Goal: Task Accomplishment & Management: Manage account settings

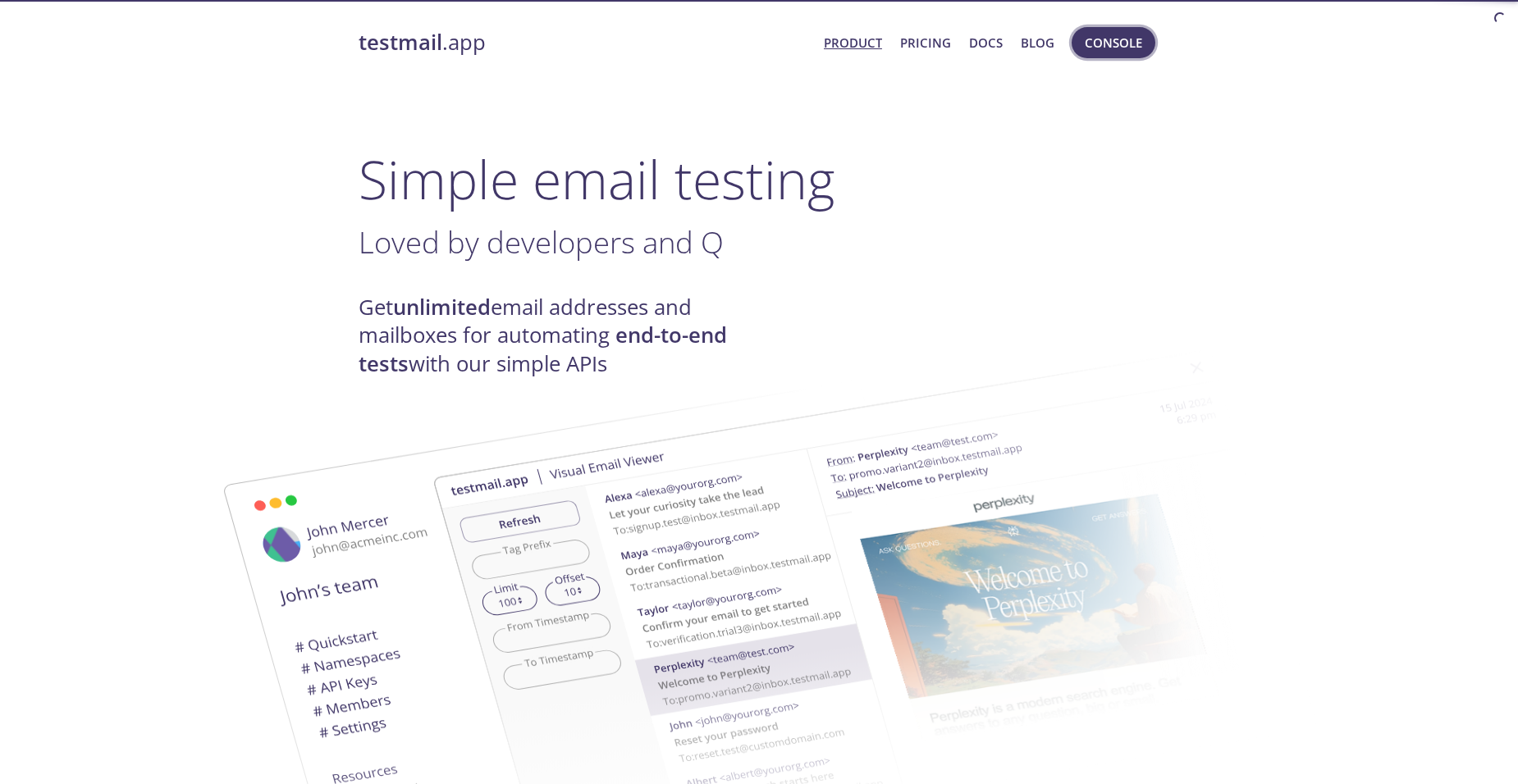
click at [1105, 48] on span "Console" at bounding box center [1114, 42] width 58 height 21
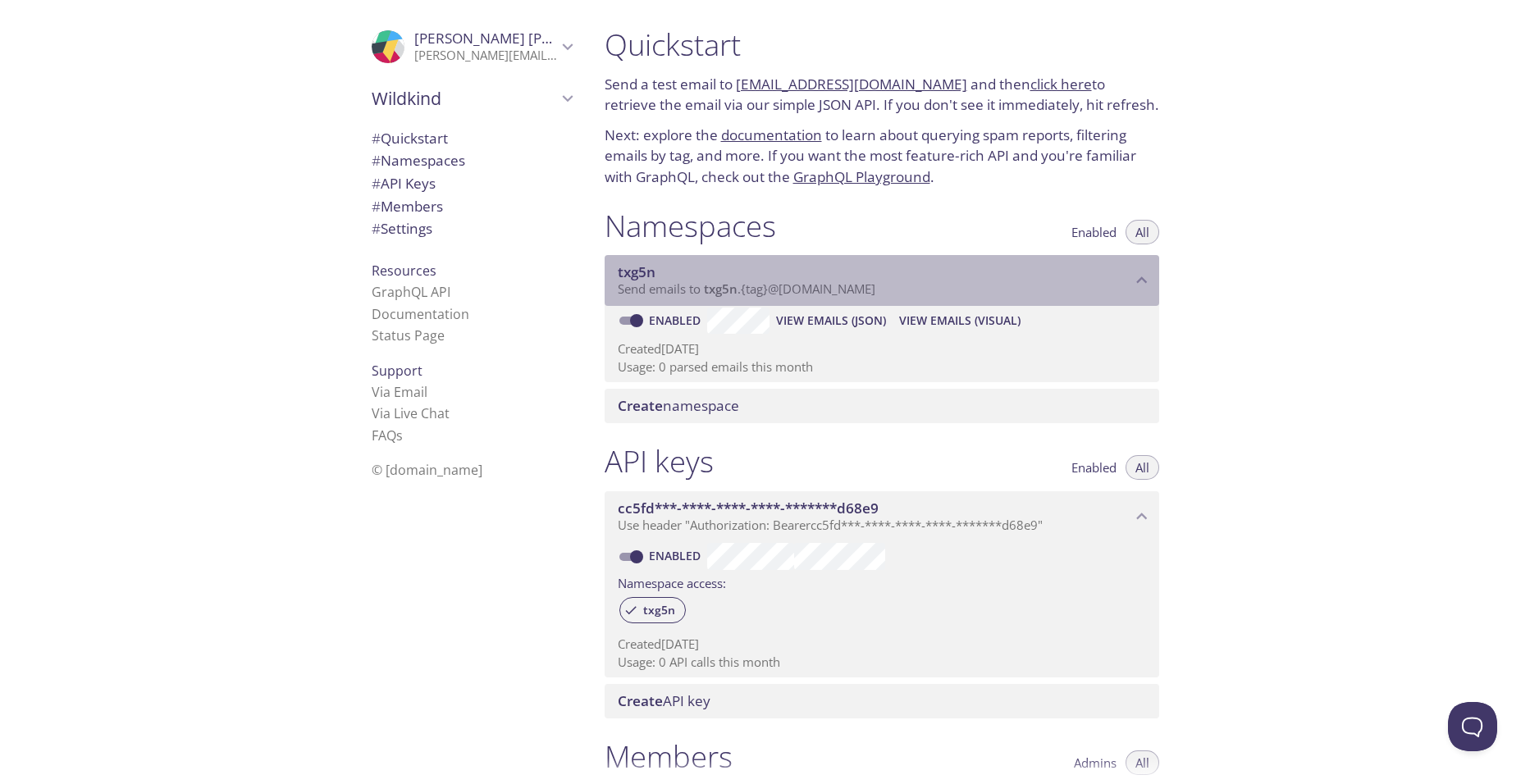
drag, startPoint x: 892, startPoint y: 287, endPoint x: 803, endPoint y: 294, distance: 89.3
click at [803, 294] on p "Send emails to txg5n . {tag} @[DOMAIN_NAME]" at bounding box center [874, 289] width 514 height 16
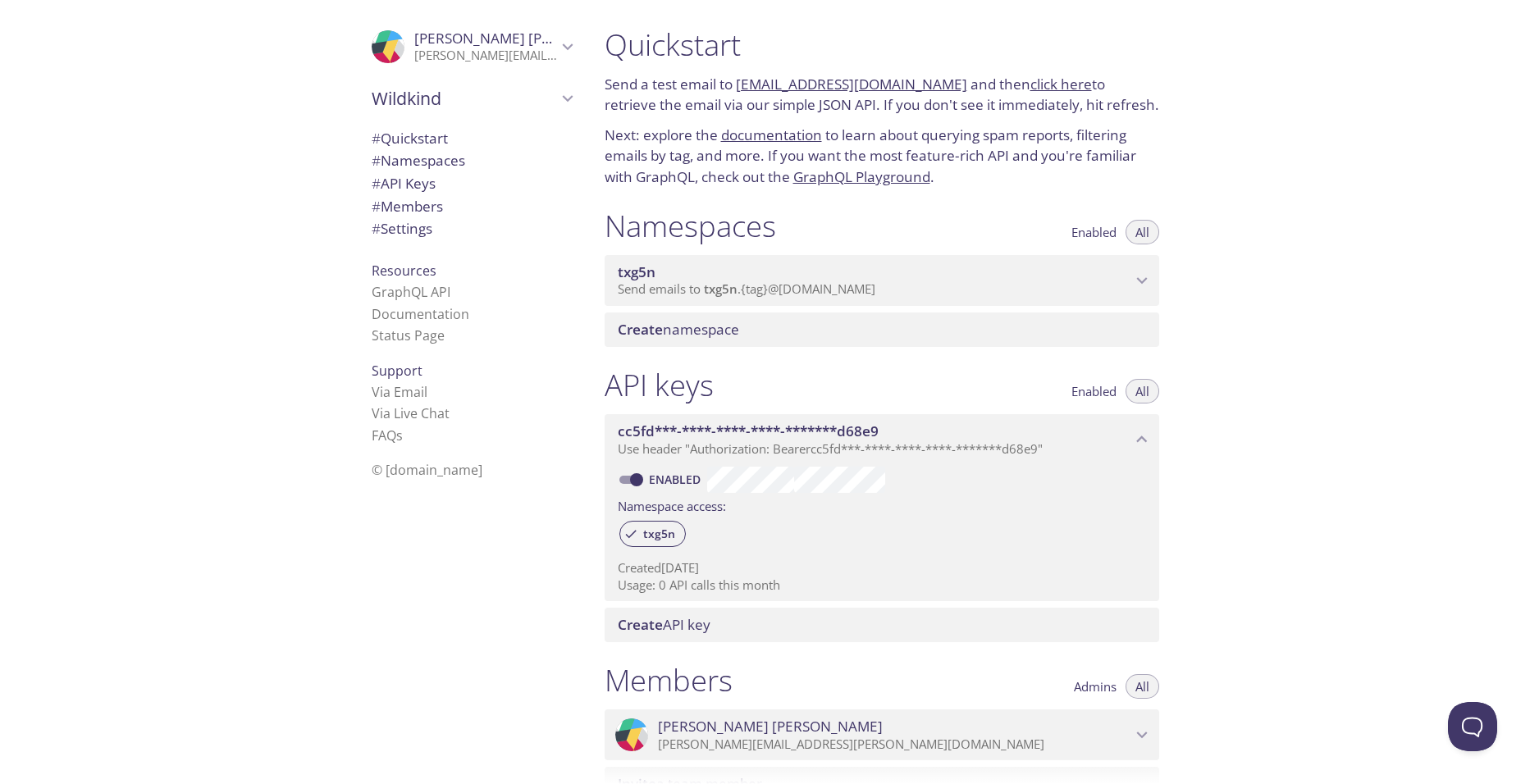
click at [803, 294] on span "Send emails to txg5n . {tag} @[DOMAIN_NAME]" at bounding box center [747, 288] width 257 height 16
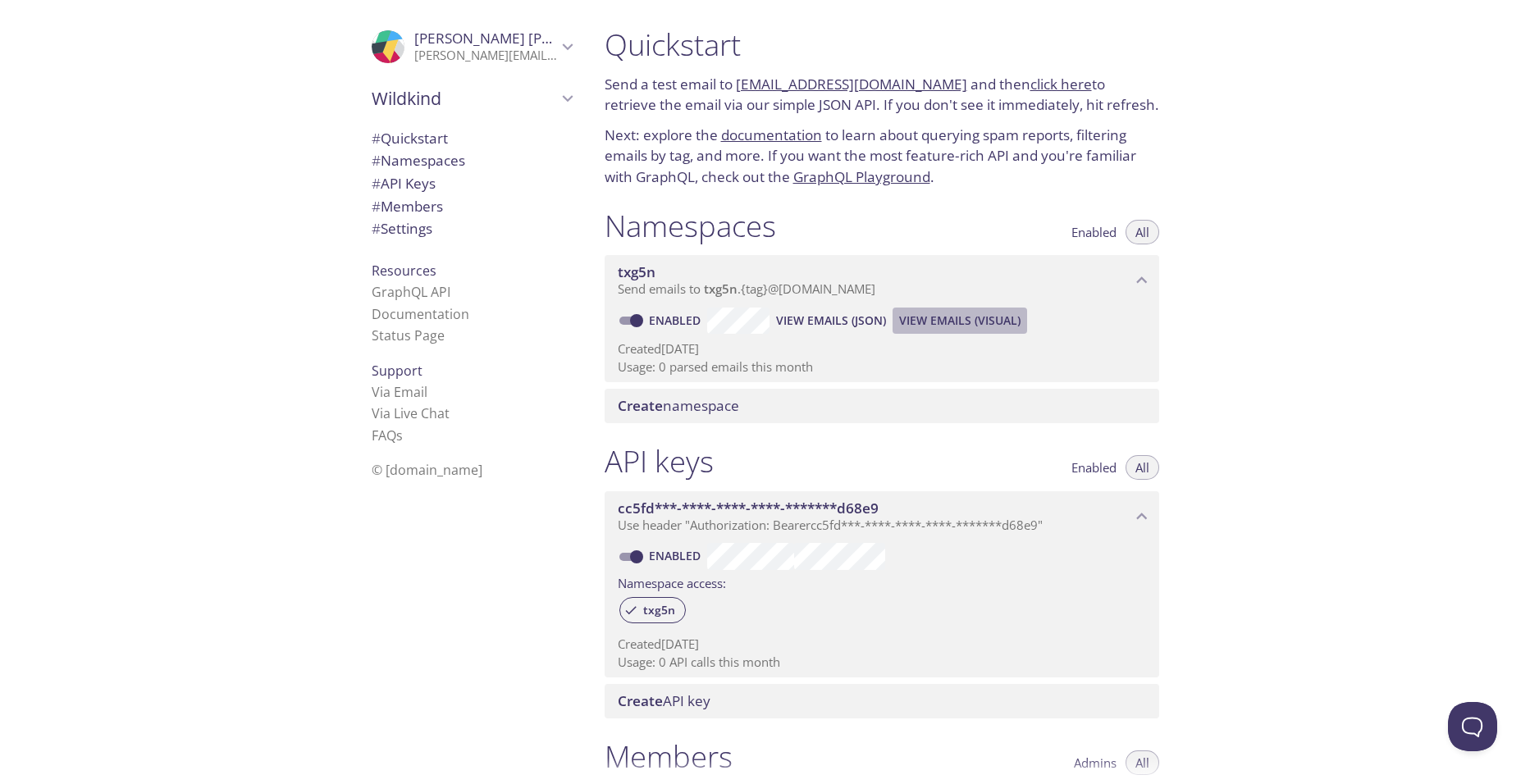
click at [918, 314] on span "View Emails (Visual)" at bounding box center [960, 321] width 122 height 20
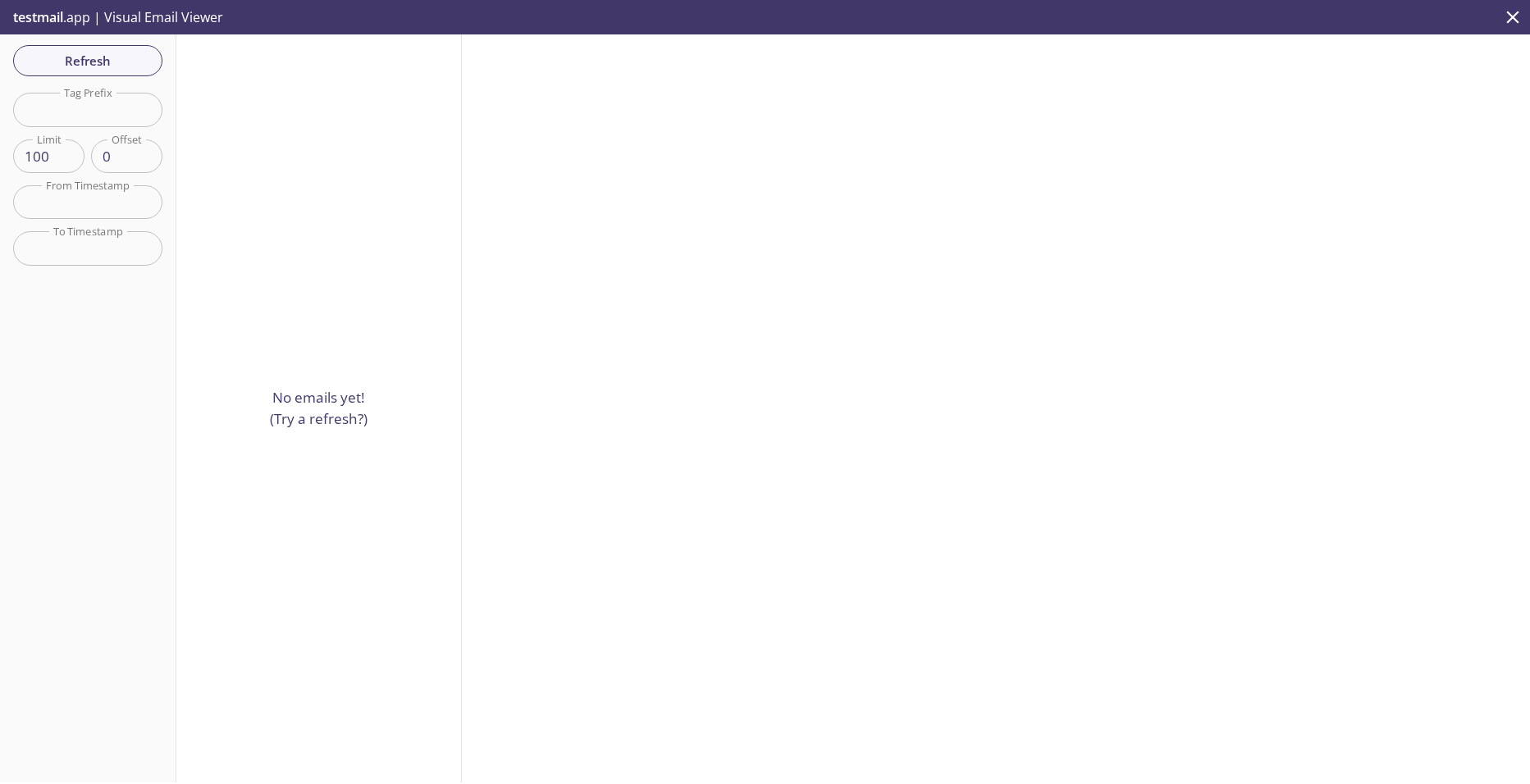
drag, startPoint x: 500, startPoint y: 294, endPoint x: 510, endPoint y: 295, distance: 10.0
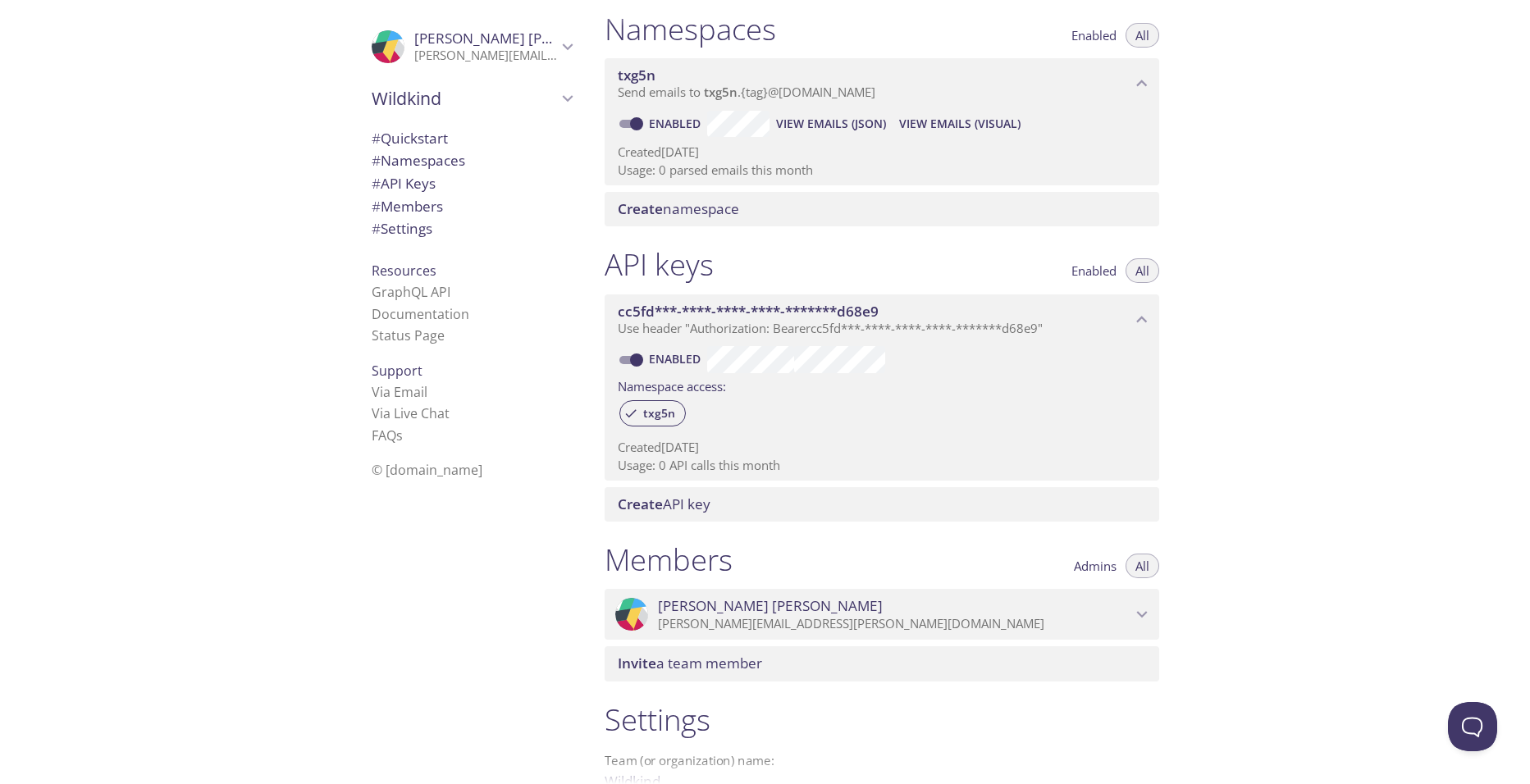
scroll to position [382, 0]
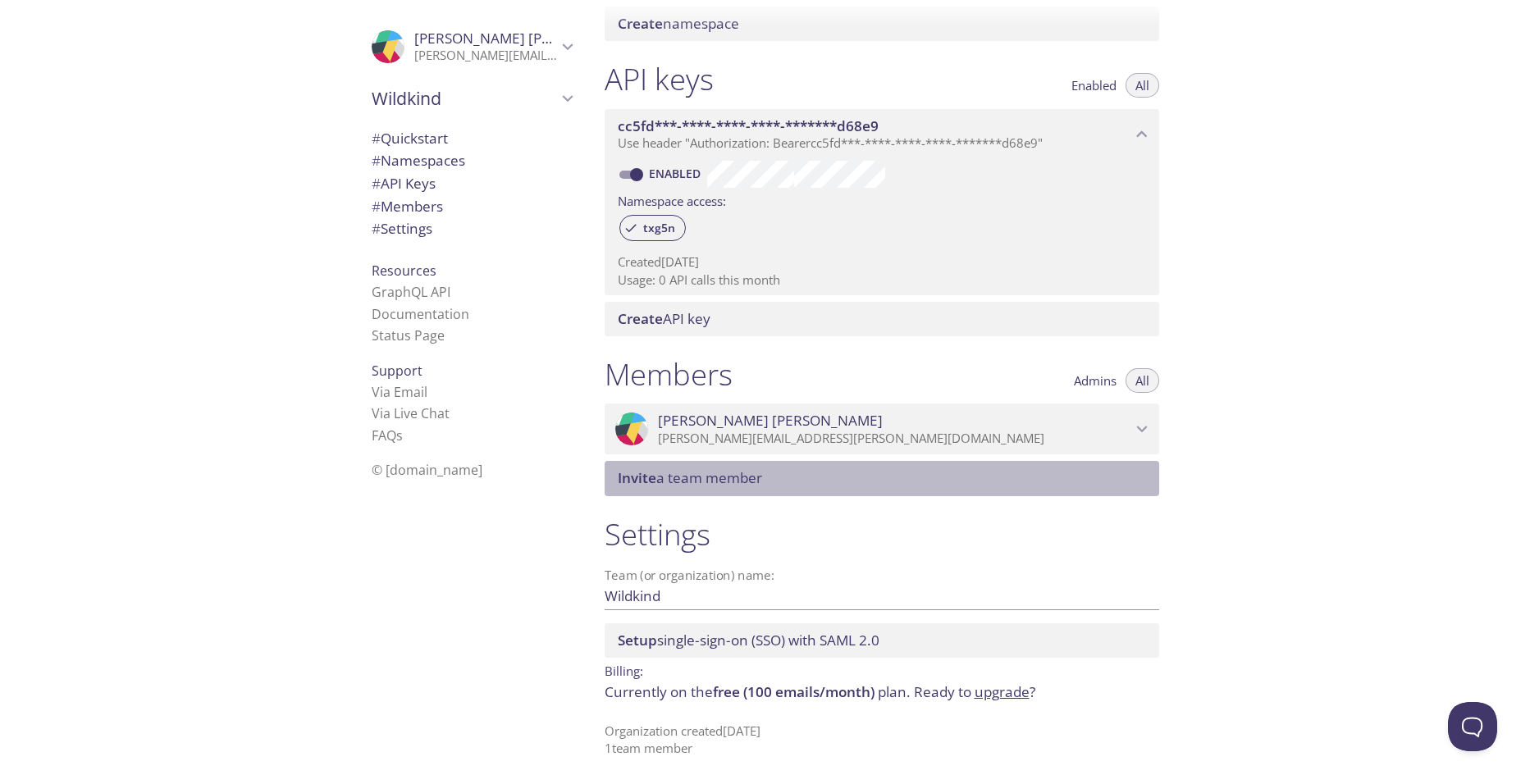
click at [725, 481] on span "Invite a team member" at bounding box center [690, 477] width 145 height 19
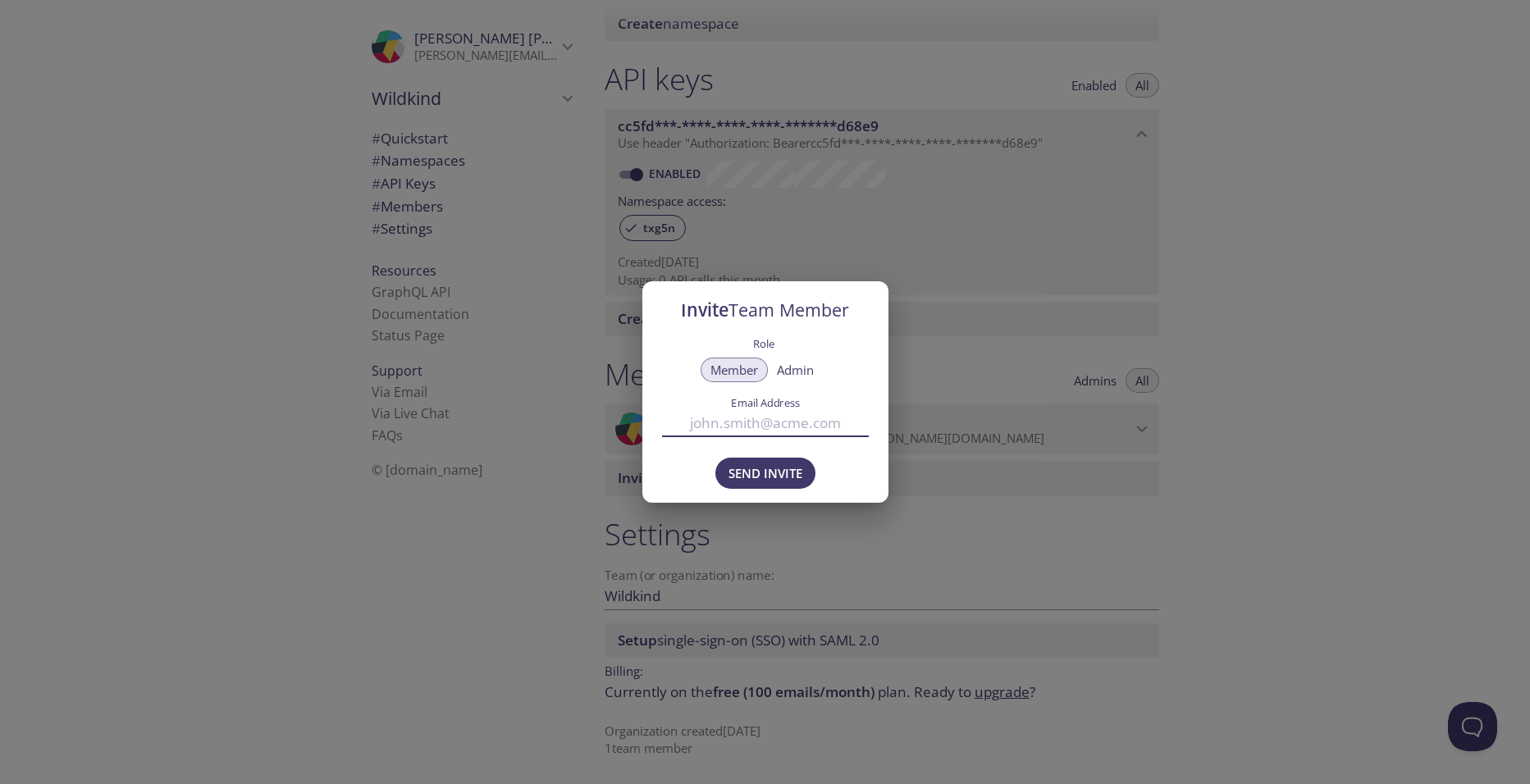
click at [767, 423] on input "Email Address" at bounding box center [765, 422] width 207 height 27
type input "[EMAIL_ADDRESS][DOMAIN_NAME]"
click at [862, 384] on div "Member Admin" at bounding box center [765, 373] width 207 height 34
click at [787, 468] on span "Send Invite" at bounding box center [765, 473] width 74 height 21
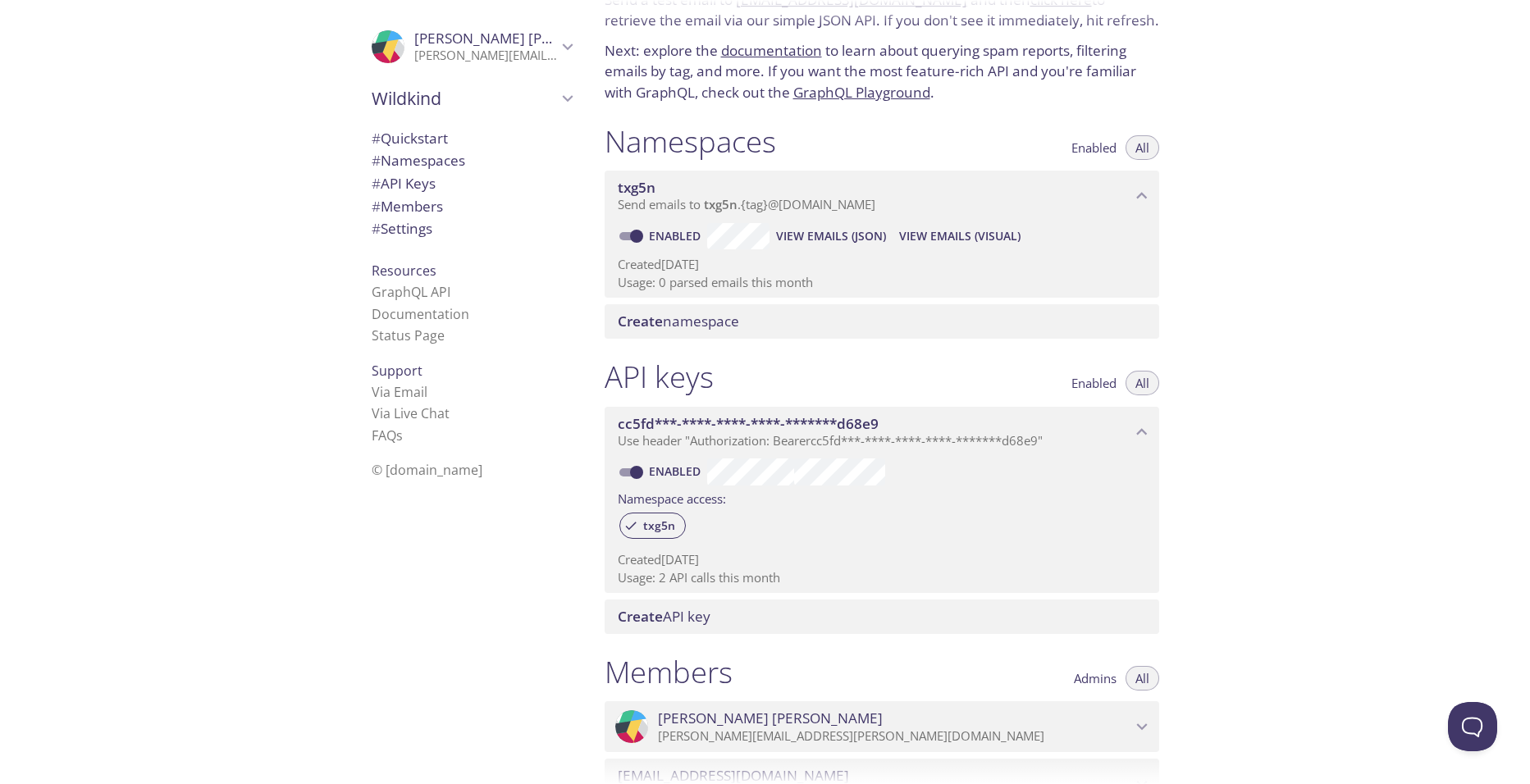
scroll to position [54, 0]
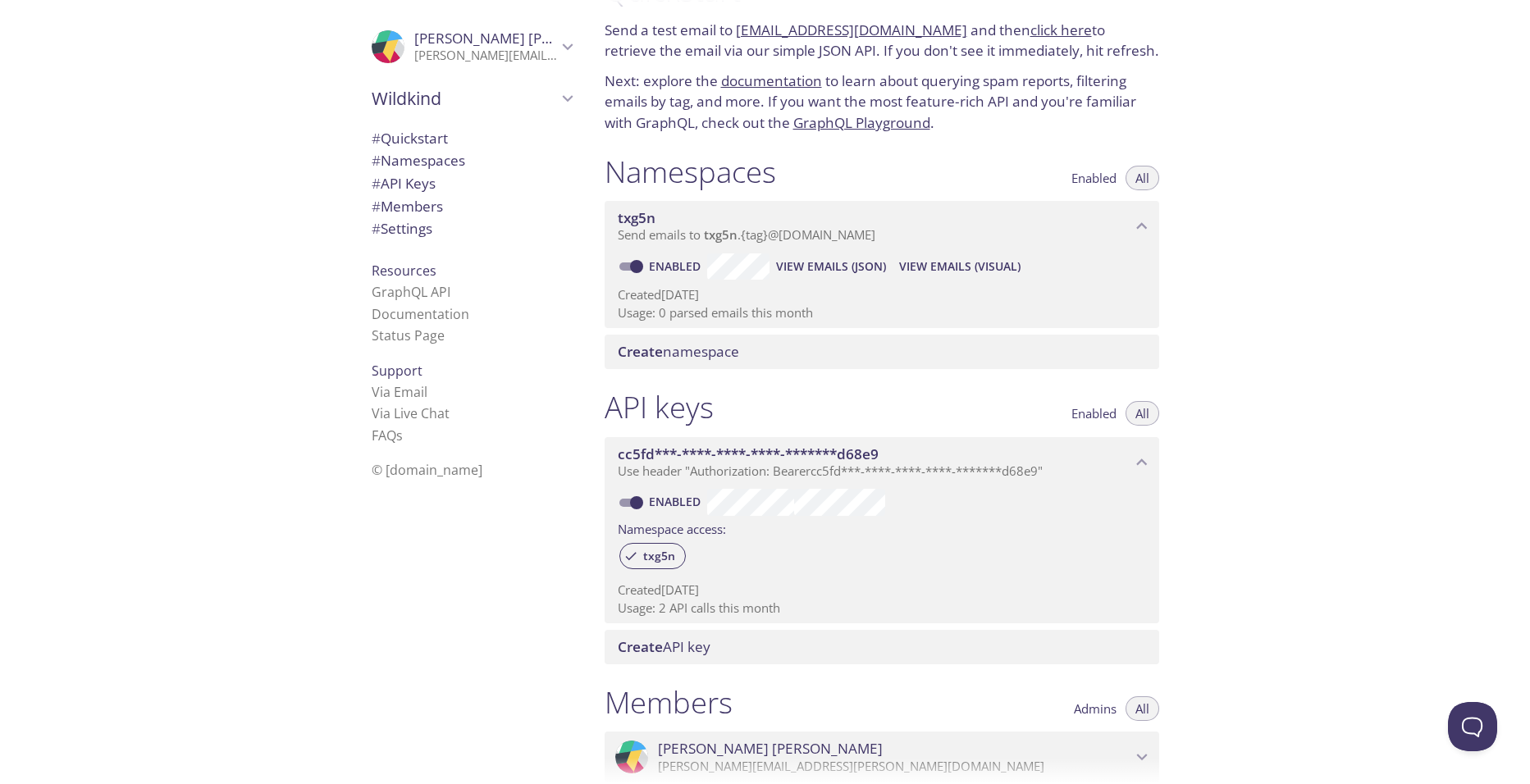
click at [735, 631] on div "Create API key" at bounding box center [882, 646] width 555 height 35
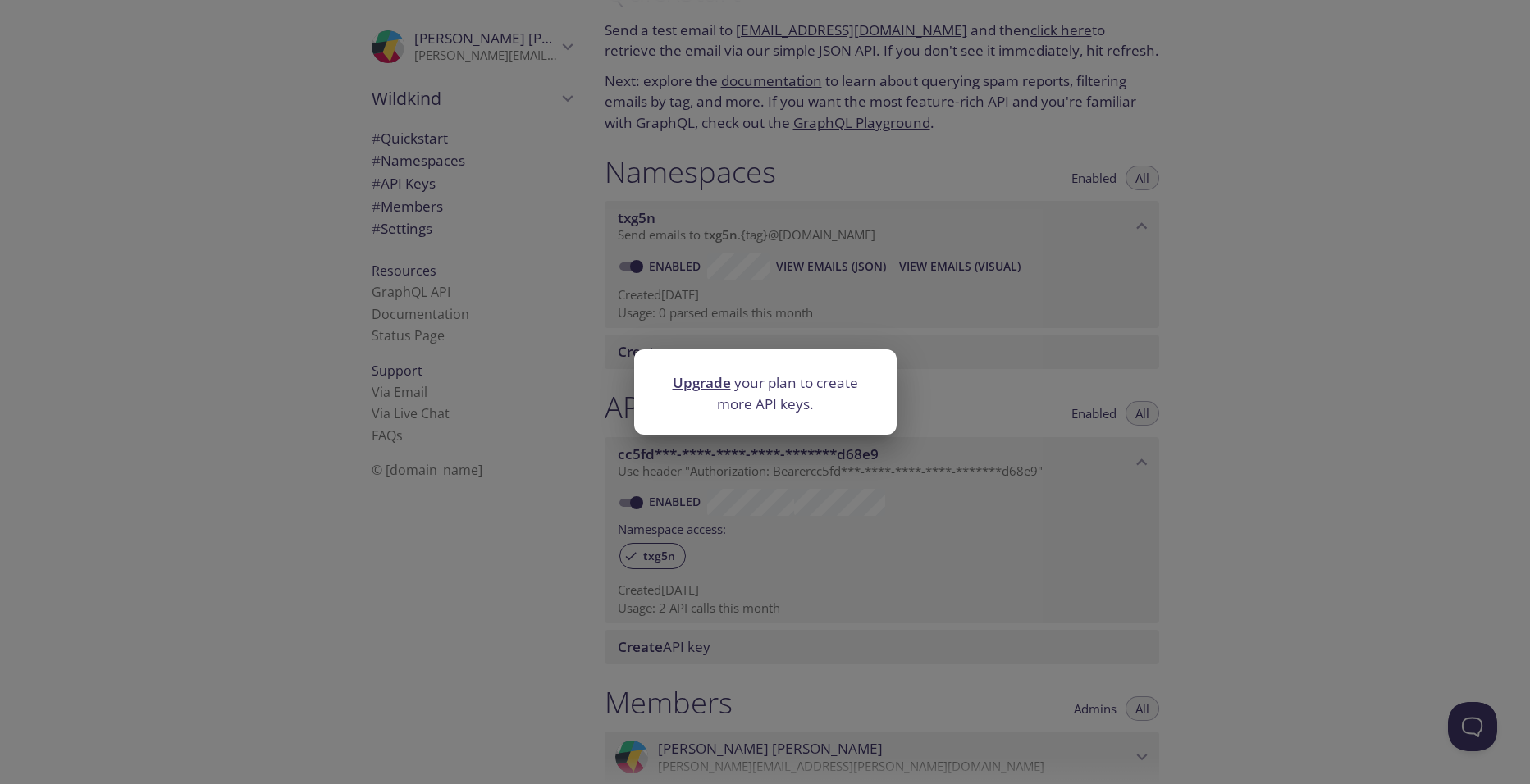
click at [1170, 449] on div "Upgrade your plan to create more API keys." at bounding box center [765, 392] width 1530 height 784
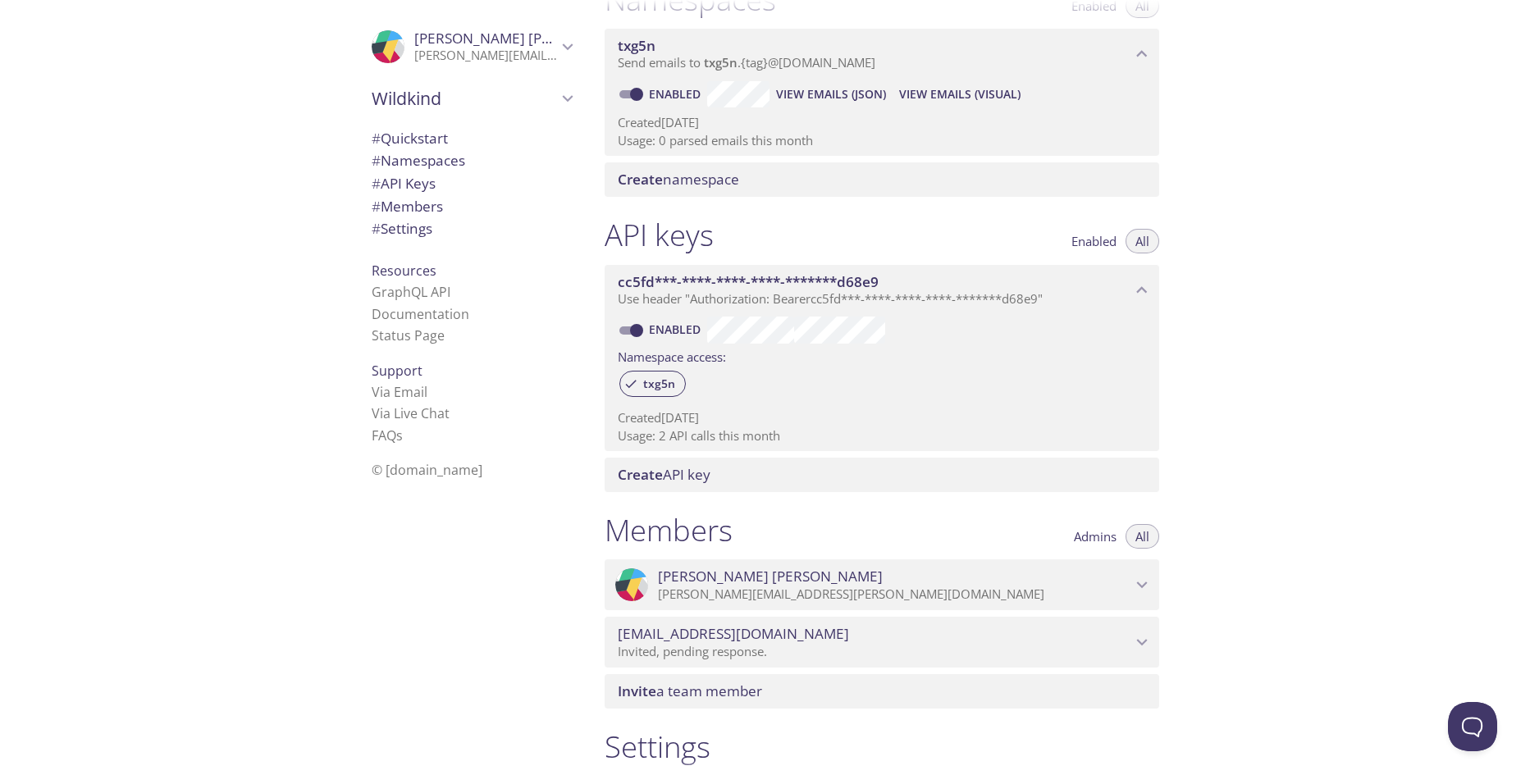
scroll to position [440, 0]
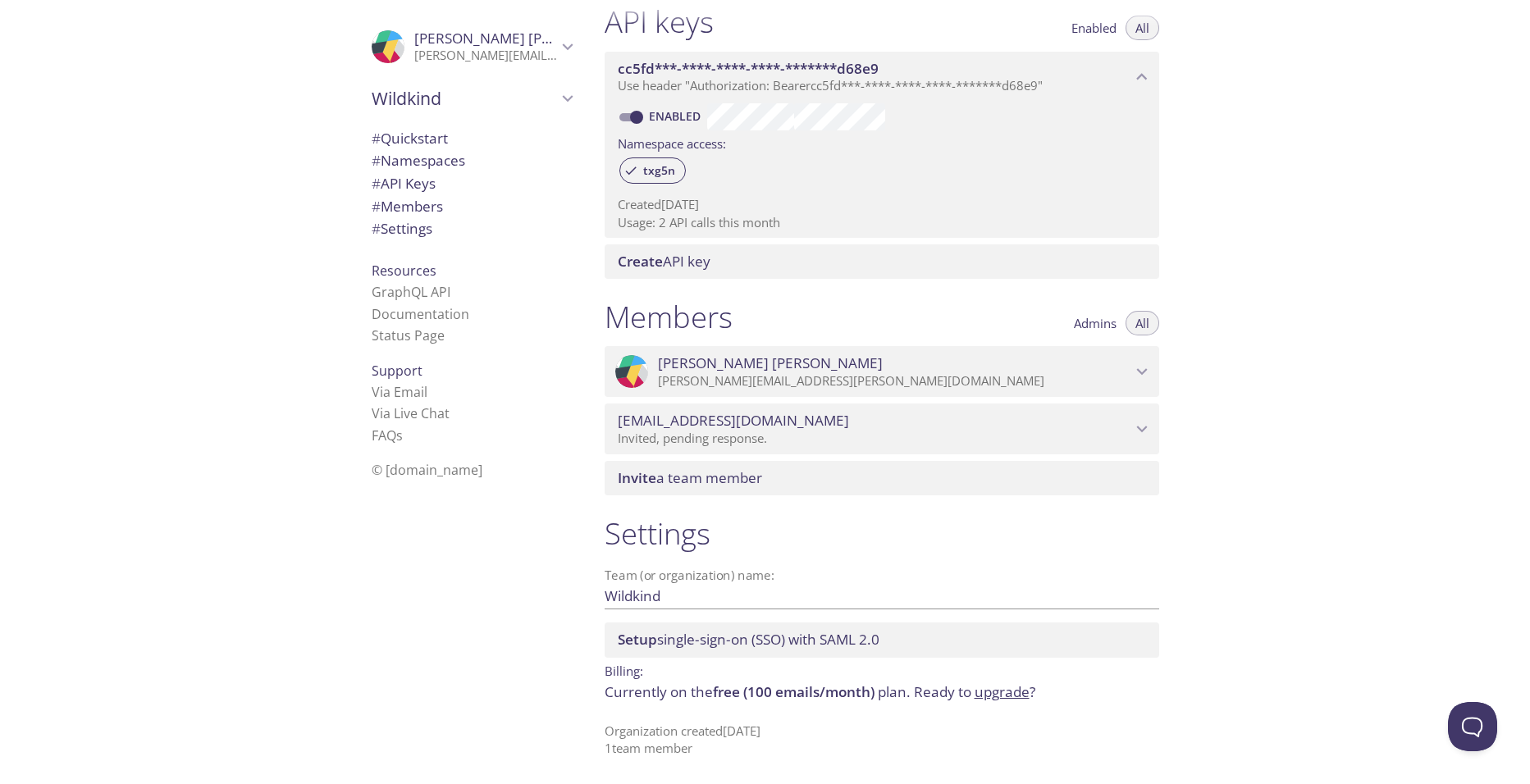
click at [702, 484] on span "Invite a team member" at bounding box center [690, 477] width 145 height 19
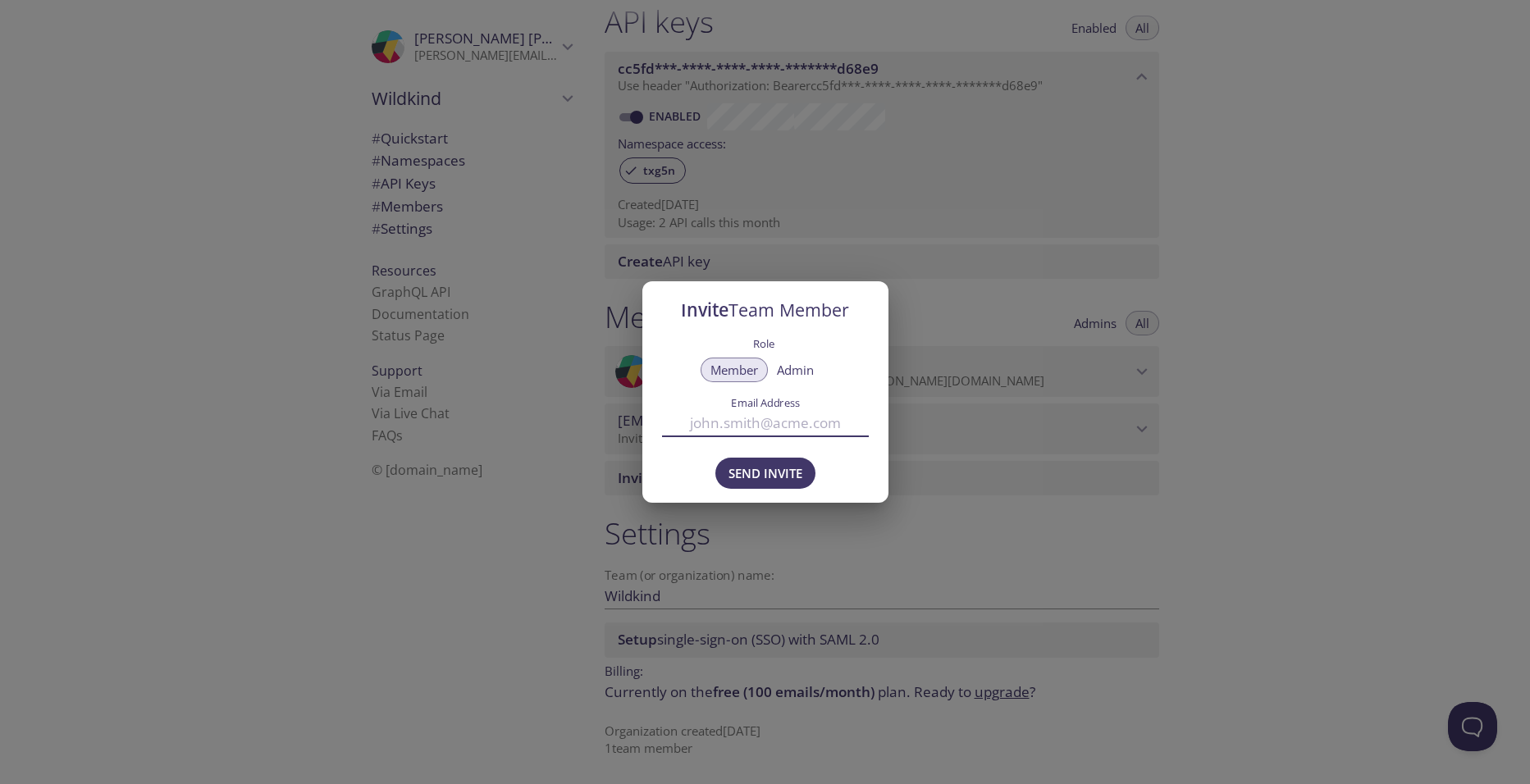
click at [768, 421] on input "Email Address" at bounding box center [765, 422] width 207 height 27
type input "[PERSON_NAME][EMAIL_ADDRESS][DOMAIN_NAME]"
click at [861, 402] on div "Email Address [EMAIL_ADDRESS][PERSON_NAME][DOMAIN_NAME]" at bounding box center [765, 416] width 207 height 40
click at [796, 469] on span "Send Invite" at bounding box center [765, 473] width 74 height 21
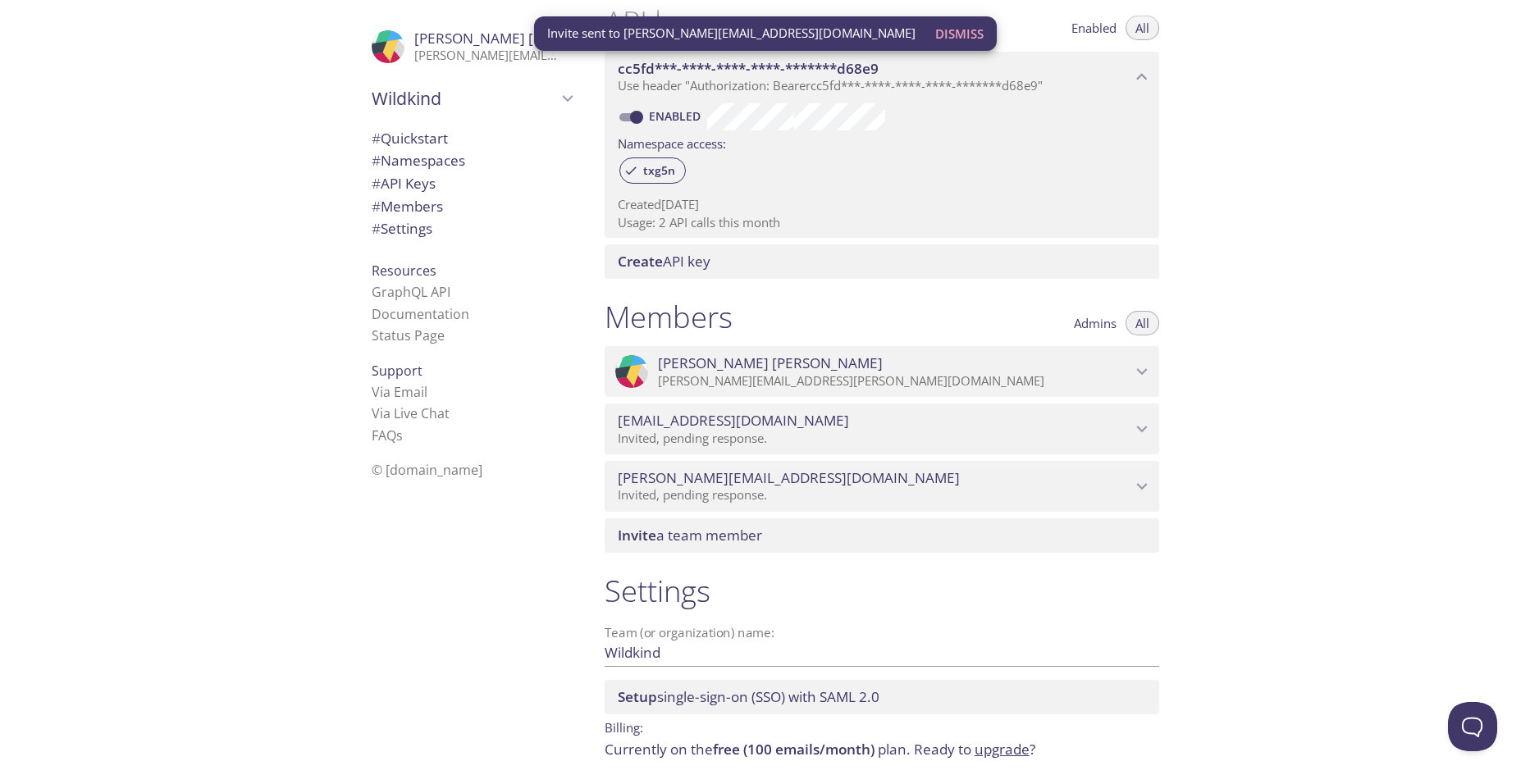
click at [411, 219] on span "# Settings" at bounding box center [401, 227] width 61 height 19
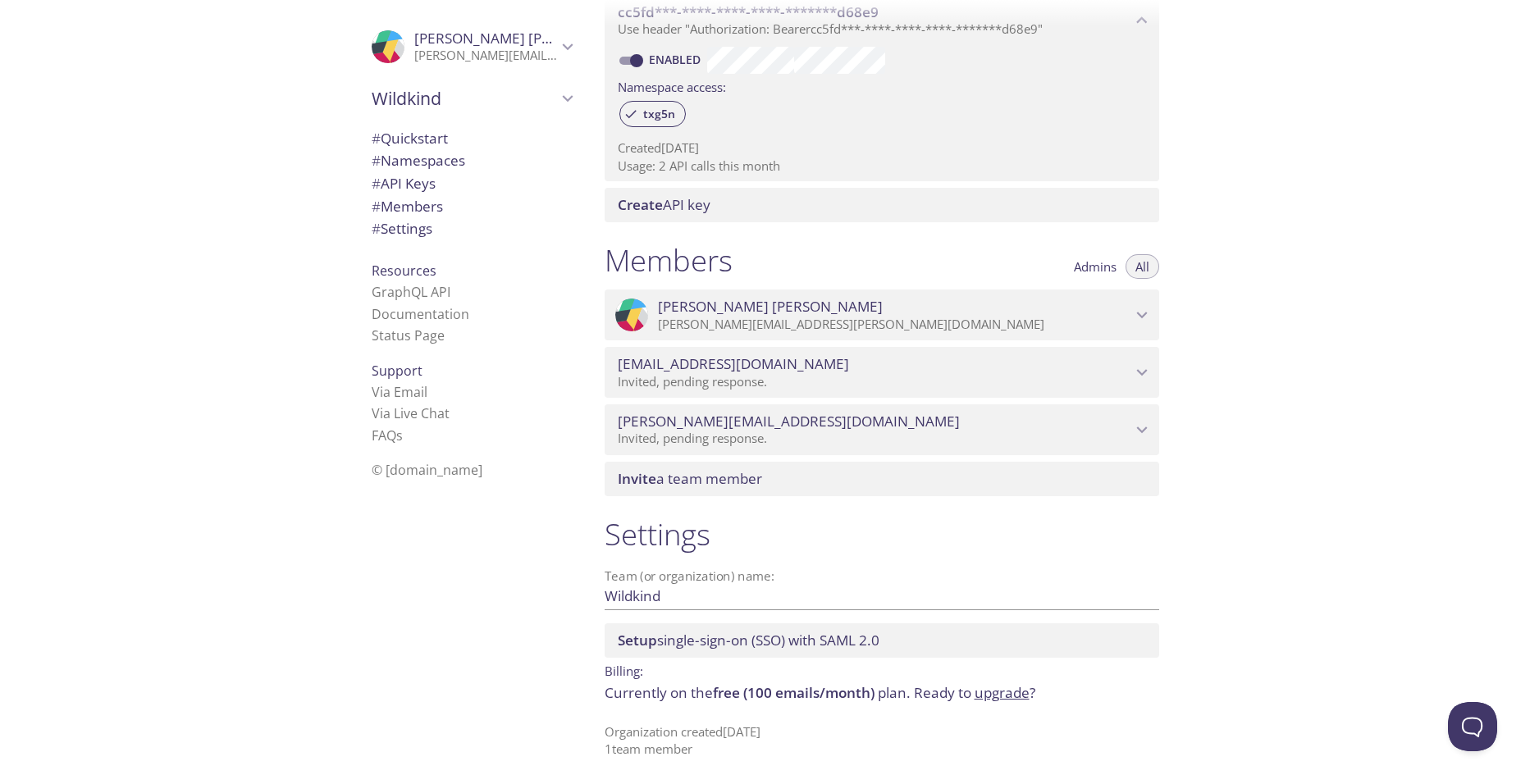
click at [713, 648] on span "Setup single-sign-on (SSO) with SAML 2.0" at bounding box center [749, 639] width 261 height 19
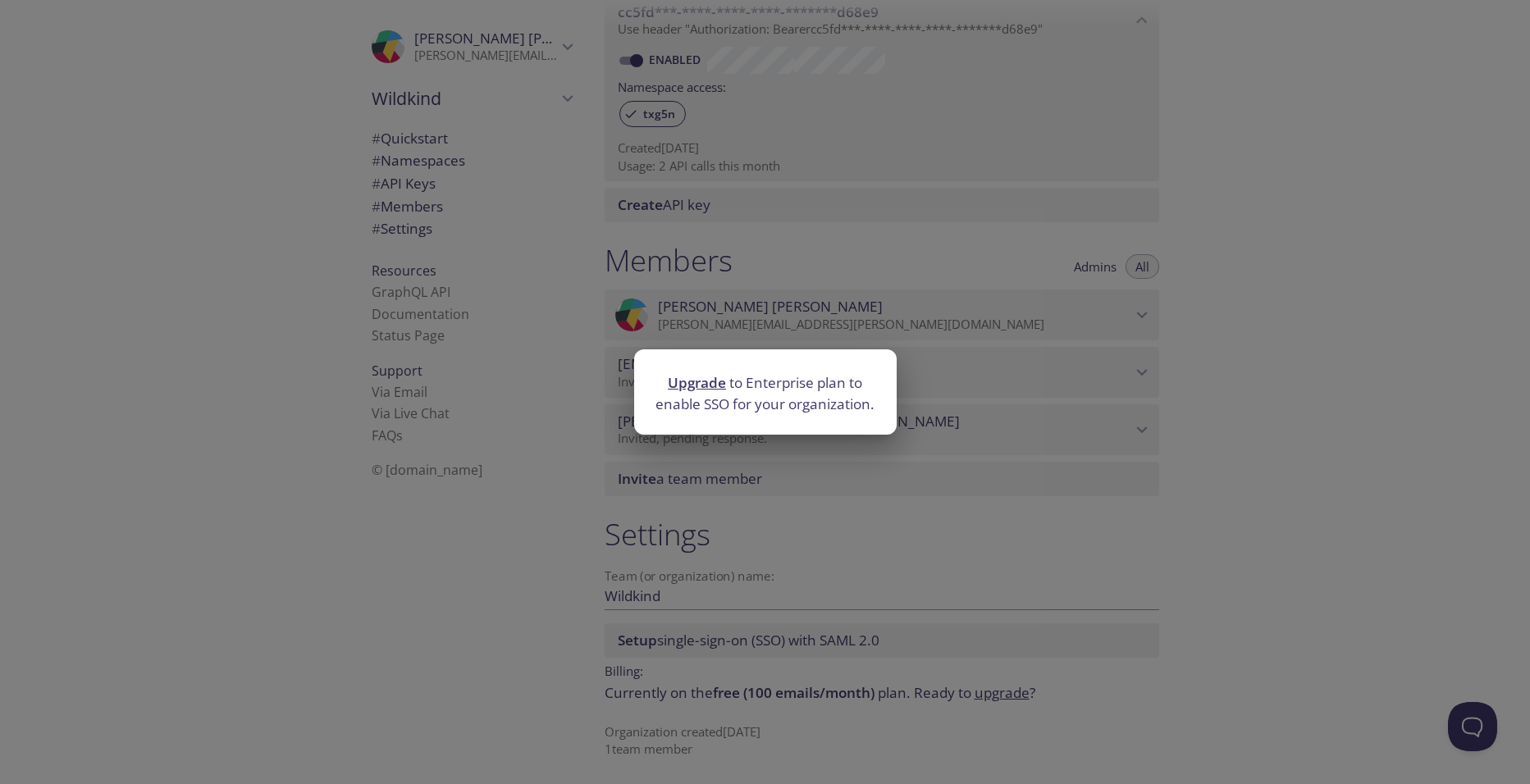
click at [589, 601] on div "Upgrade to Enterprise plan to enable SSO for your organization." at bounding box center [765, 392] width 1530 height 784
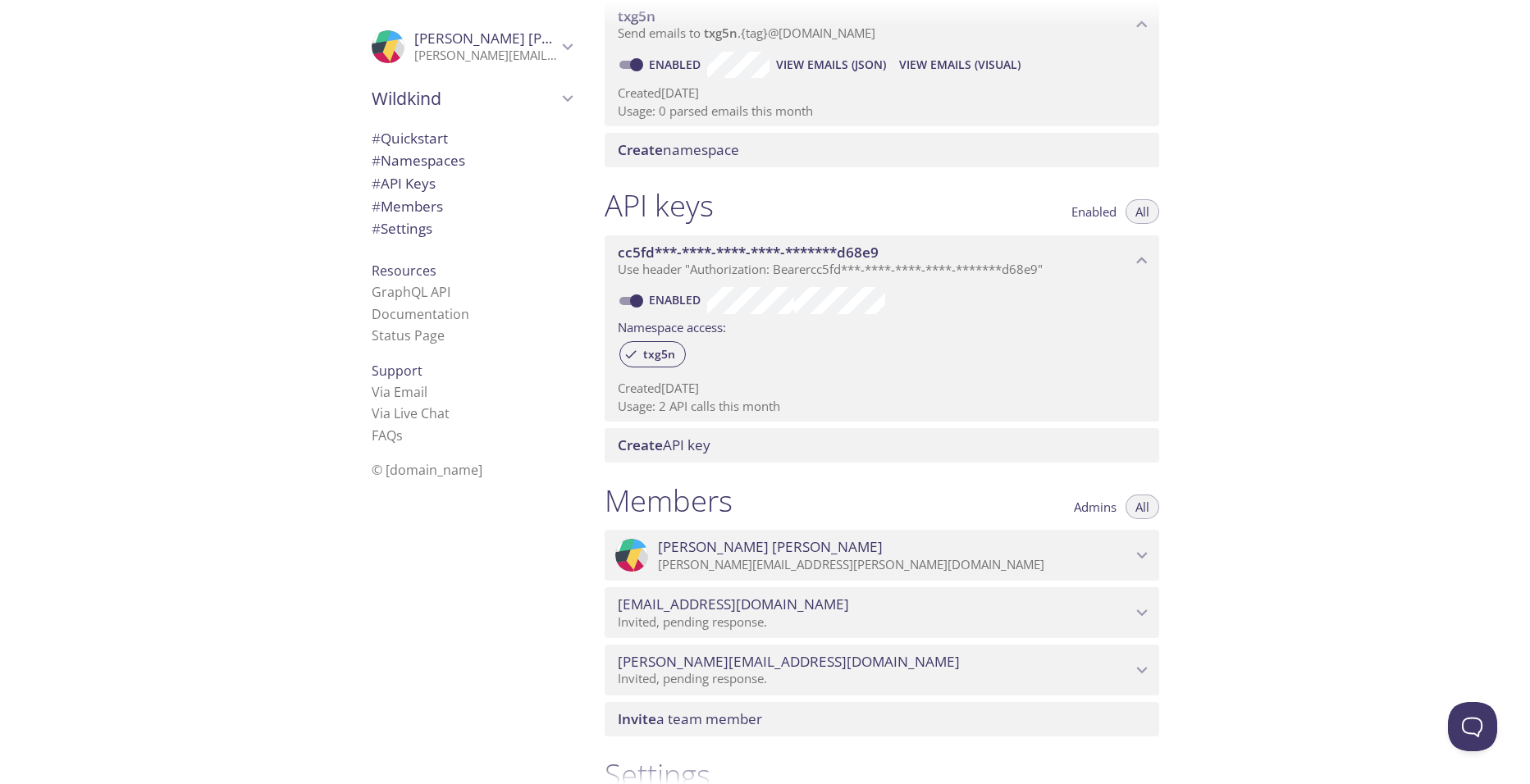
scroll to position [4, 0]
